Goal: Find contact information: Find contact information

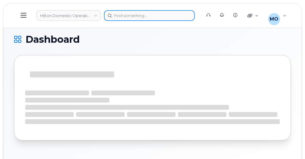
click at [139, 17] on input at bounding box center [149, 15] width 91 height 11
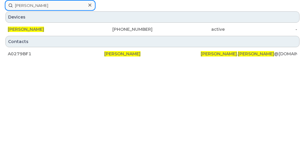
type input "dwight sanford"
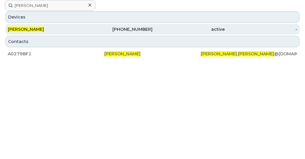
click at [153, 32] on div "770-881-2322" at bounding box center [116, 29] width 72 height 6
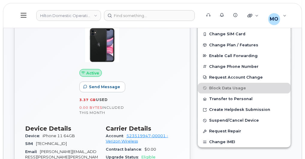
scroll to position [192, 0]
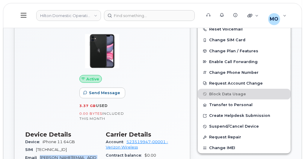
drag, startPoint x: 93, startPoint y: 65, endPoint x: 107, endPoint y: 73, distance: 15.3
copy span "Dwight.Sanford@hilton.com"
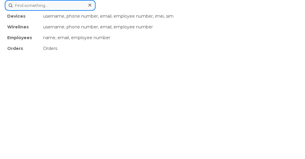
click at [95, 11] on input at bounding box center [50, 5] width 91 height 11
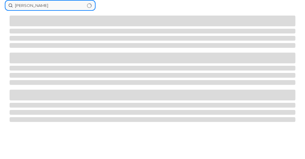
type input "philip ellman"
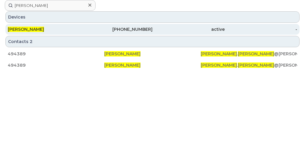
click at [44, 32] on span "PHILIP ELLMAN" at bounding box center [26, 29] width 36 height 5
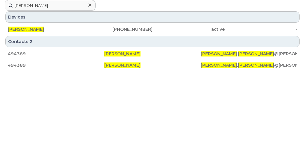
scroll to position [233, 0]
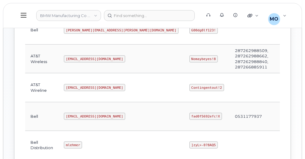
scroll to position [192, 0]
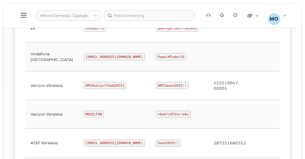
scroll to position [335, 0]
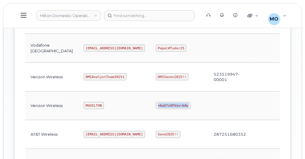
drag, startPoint x: 132, startPoint y: 100, endPoint x: 163, endPoint y: 102, distance: 31.2
click at [163, 102] on td "+6wU?zVFVxv~bAu" at bounding box center [179, 106] width 58 height 29
copy code "+6wU?zVFVxv~bAu"
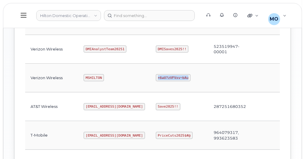
scroll to position [356, 0]
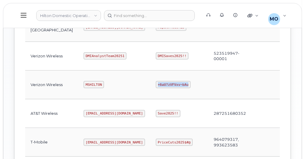
copy code "+6wU?zVFVxv~bAu"
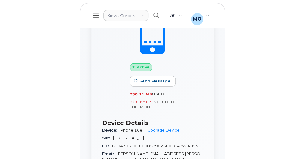
scroll to position [215, 0]
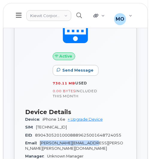
drag, startPoint x: 40, startPoint y: 141, endPoint x: 99, endPoint y: 142, distance: 59.3
click at [99, 142] on div "Email PHILIP.ELLMAN@KIEWIT.COM" at bounding box center [75, 145] width 101 height 13
copy span "PHILIP.ELLMAN@KIEWIT.COM"
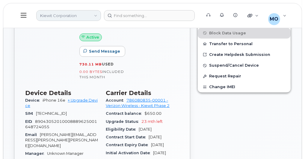
click at [84, 17] on link "Kiewit Corporation" at bounding box center [68, 15] width 65 height 11
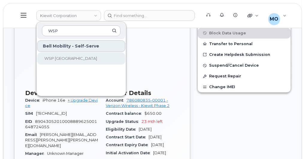
type input "WSP"
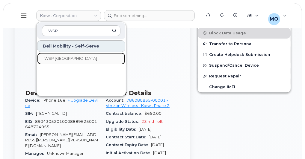
click at [81, 56] on link "WSP Canada" at bounding box center [81, 59] width 88 height 12
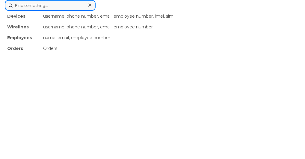
click at [95, 11] on input at bounding box center [50, 5] width 91 height 11
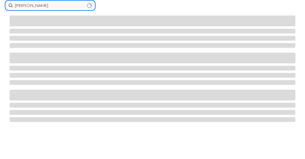
type input "Brian Scott"
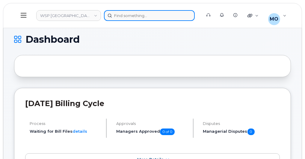
click at [132, 16] on input at bounding box center [149, 15] width 91 height 11
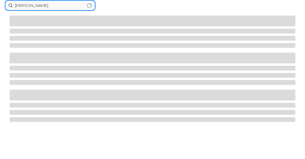
type input "[PERSON_NAME]"
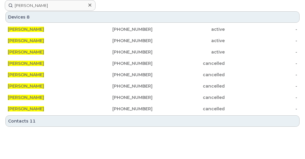
click at [0, 0] on div at bounding box center [0, 0] width 0 height 0
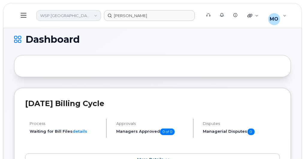
click at [81, 16] on link "WSP [GEOGRAPHIC_DATA]" at bounding box center [68, 15] width 65 height 11
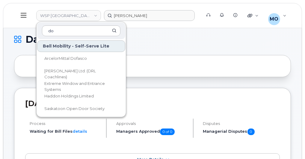
type input "d"
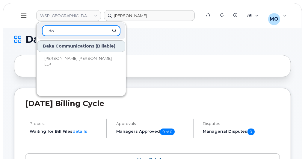
type input "d"
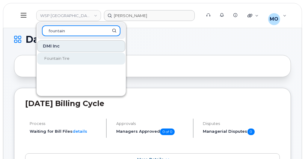
type input "fountain"
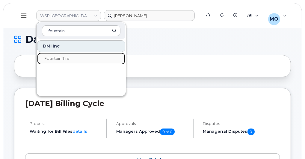
click at [63, 56] on span "Fountain Tire" at bounding box center [56, 58] width 25 height 5
